Goal: Obtain resource: Download file/media

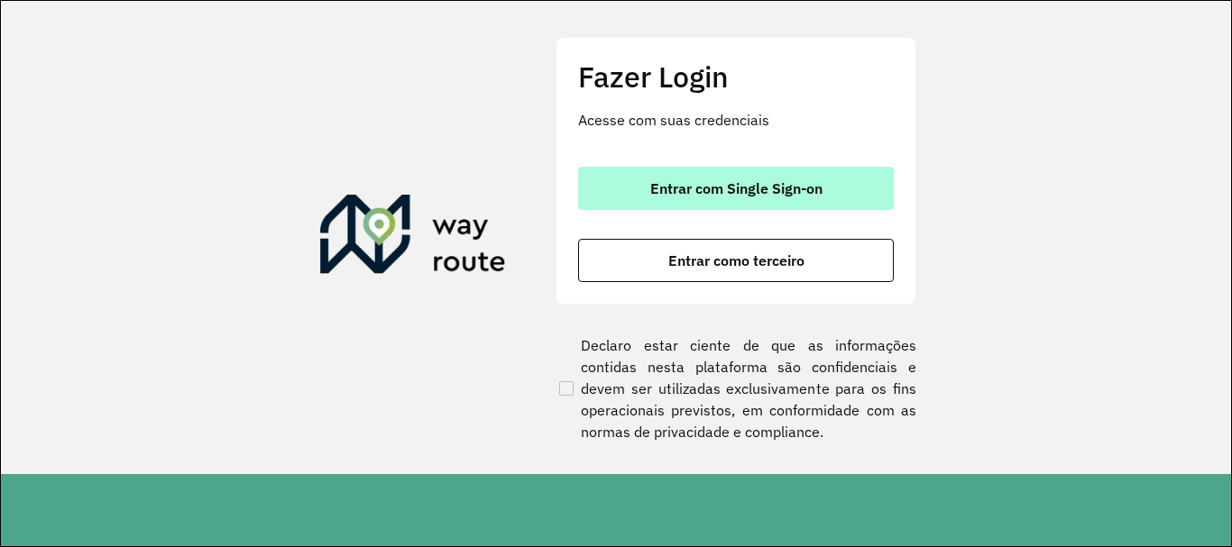
click at [686, 181] on span "Entrar com Single Sign-on" at bounding box center [736, 188] width 172 height 14
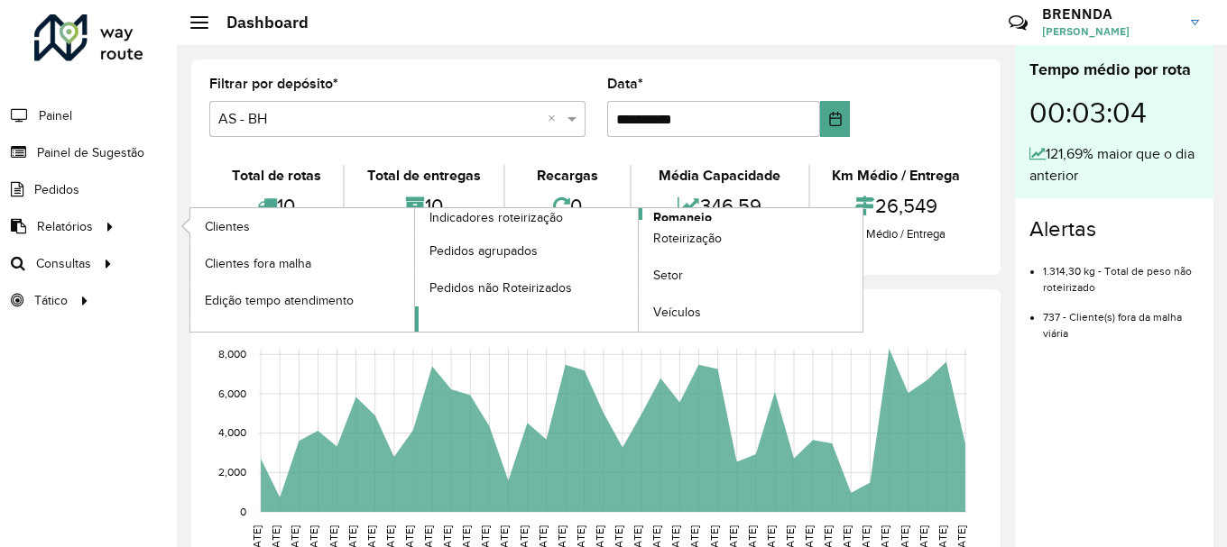
click at [695, 213] on span "Romaneio" at bounding box center [682, 217] width 59 height 19
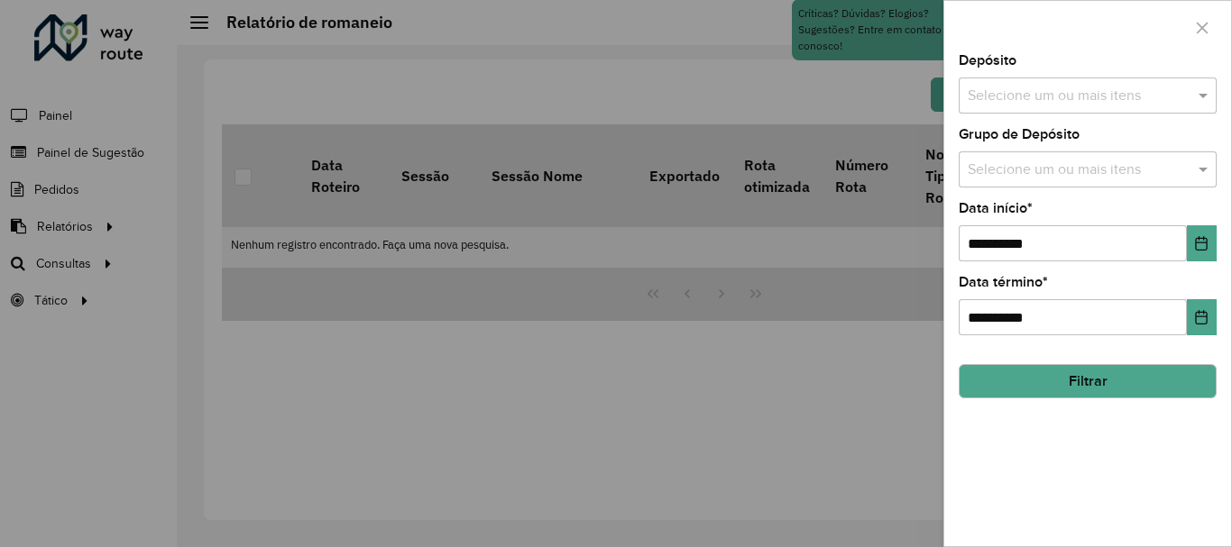
click at [1130, 88] on input "text" at bounding box center [1078, 97] width 231 height 22
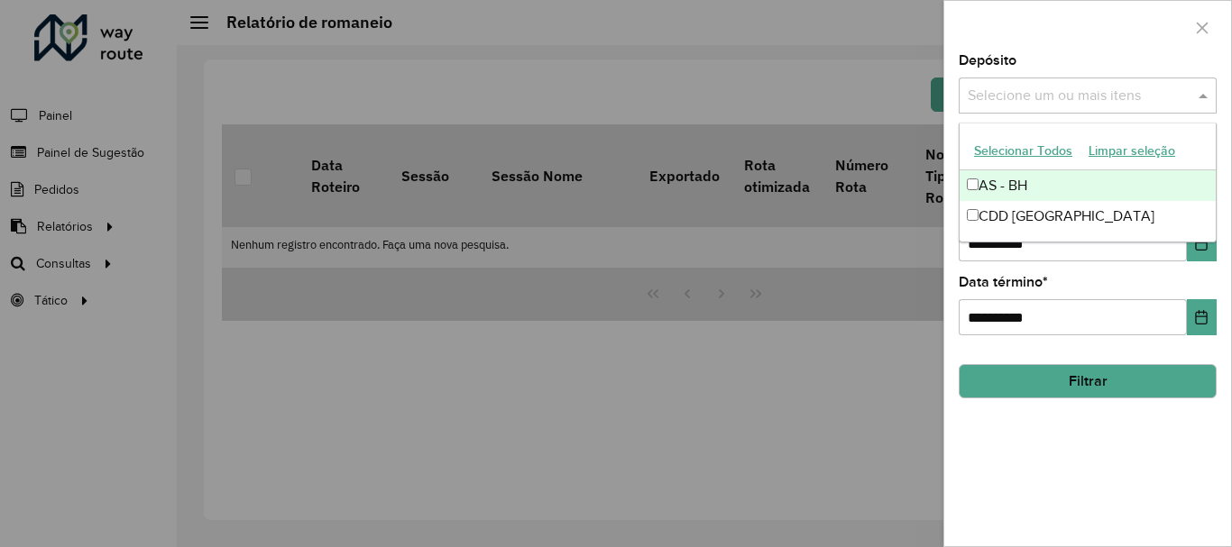
click at [980, 186] on div "AS - BH" at bounding box center [1088, 185] width 256 height 31
click at [990, 193] on div "AS - BH" at bounding box center [1088, 185] width 256 height 31
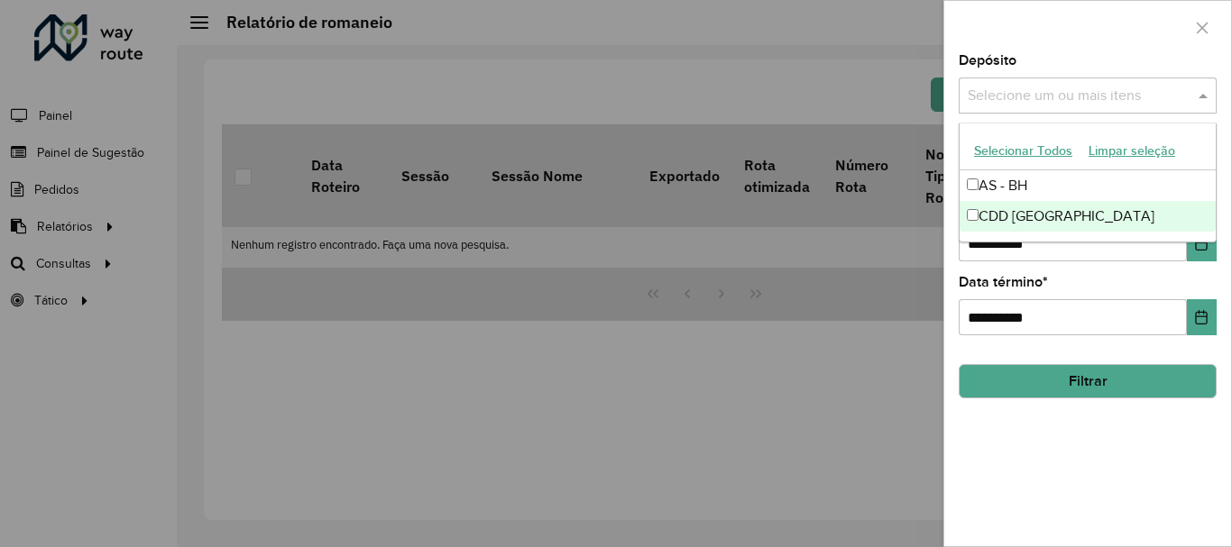
click at [1002, 212] on div "CDD [GEOGRAPHIC_DATA]" at bounding box center [1088, 216] width 256 height 31
click at [1053, 443] on div "**********" at bounding box center [1087, 300] width 287 height 492
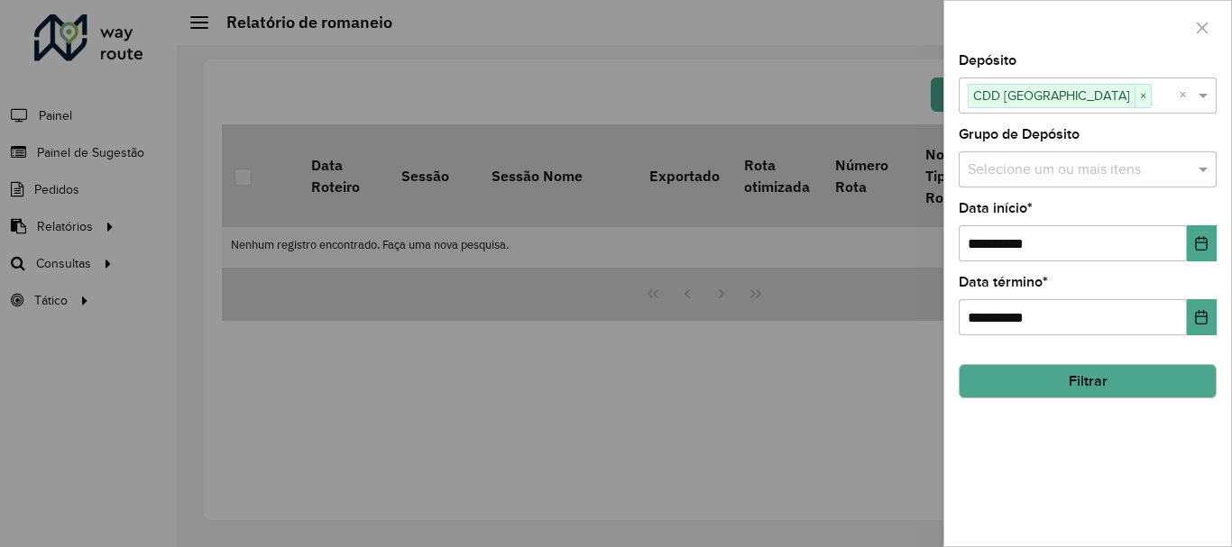
click at [1119, 179] on input "text" at bounding box center [1078, 171] width 231 height 22
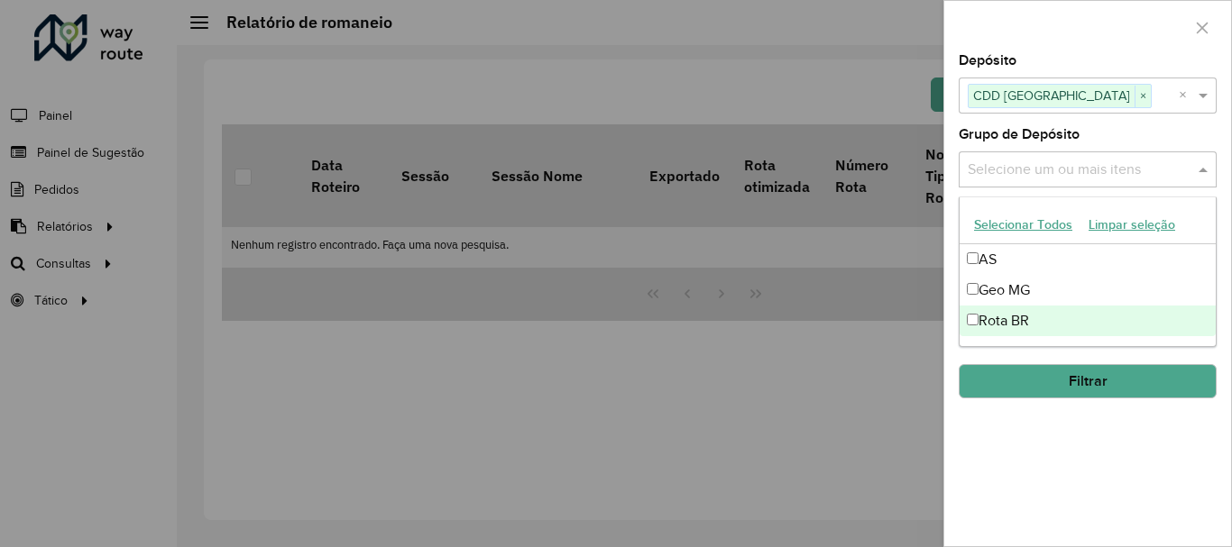
click at [1022, 291] on div "Geo MG" at bounding box center [1088, 290] width 256 height 31
click at [1081, 429] on div "**********" at bounding box center [1087, 300] width 287 height 492
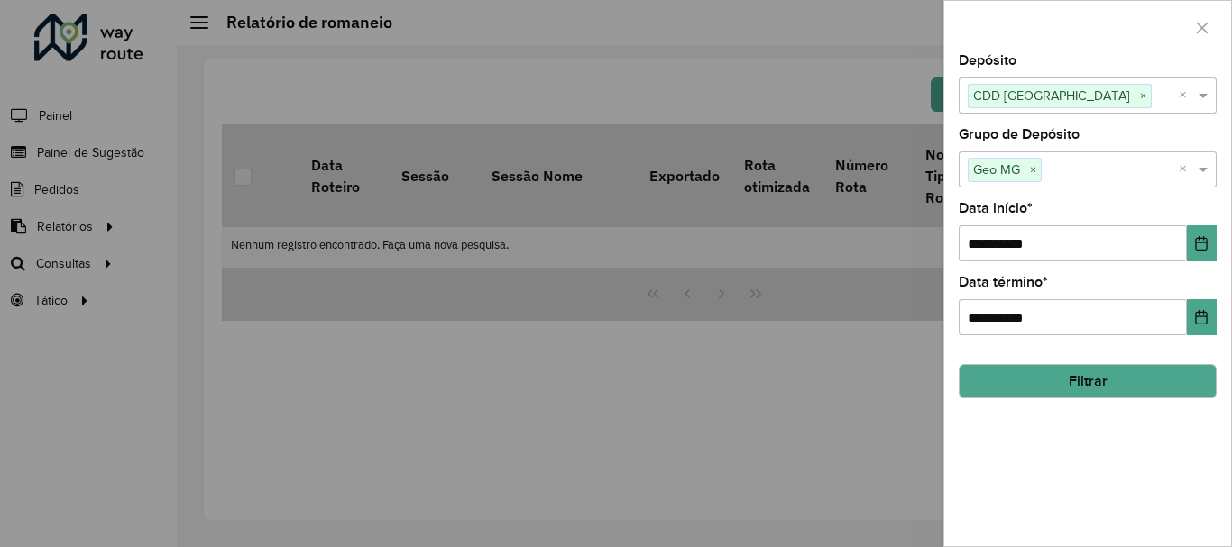
click at [1051, 387] on button "Filtrar" at bounding box center [1088, 381] width 258 height 34
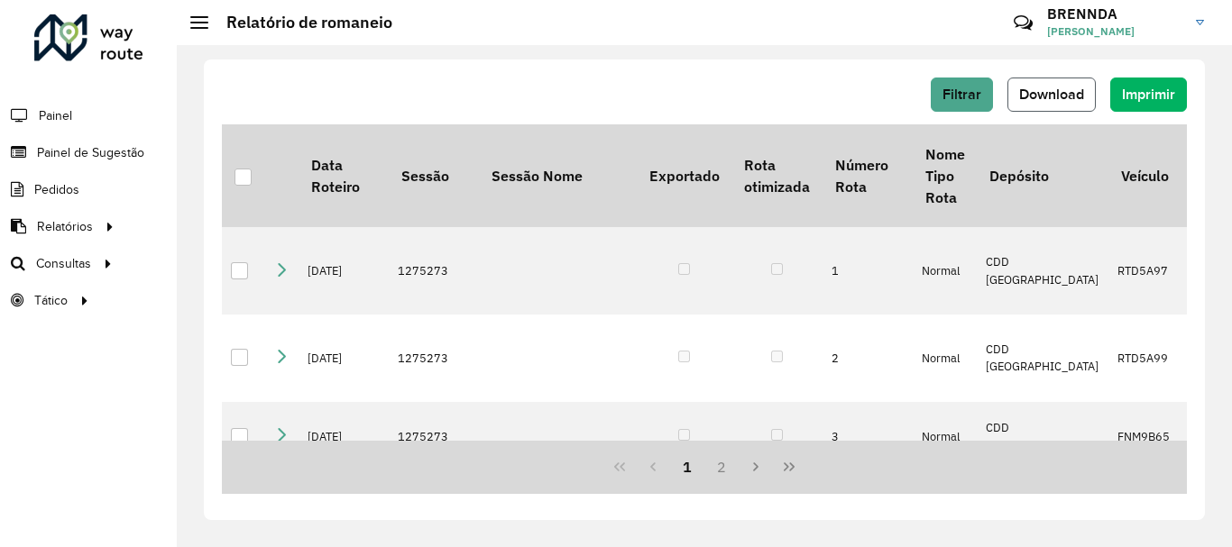
click at [1063, 87] on span "Download" at bounding box center [1051, 94] width 65 height 15
